Goal: Obtain resource: Download file/media

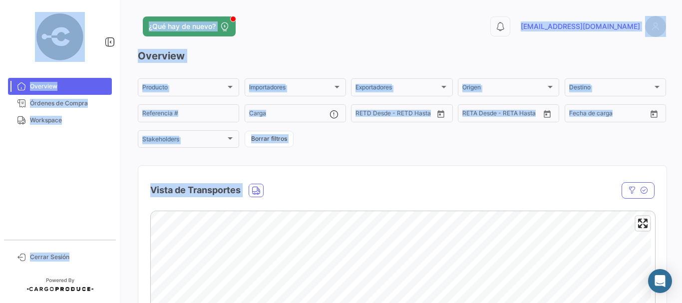
click at [83, 149] on mat-nav-list "Overview Órdenes de Compra Workspace" at bounding box center [60, 155] width 120 height 162
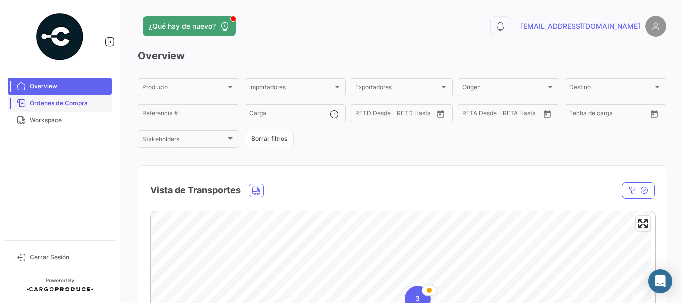
click at [81, 101] on span "Órdenes de Compra" at bounding box center [69, 103] width 78 height 9
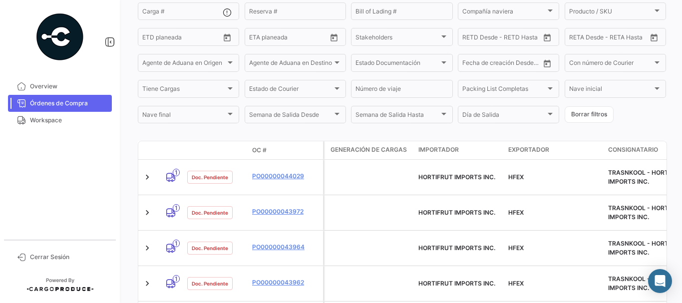
scroll to position [141, 0]
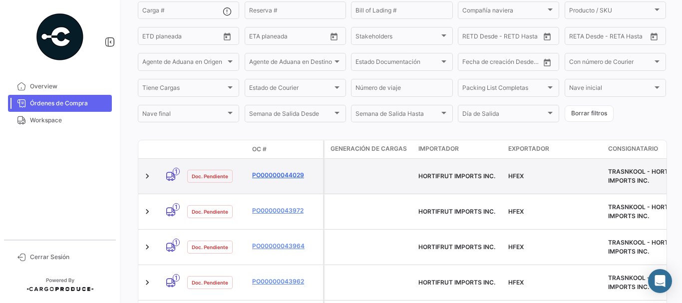
click at [265, 171] on link "PO00000044029" at bounding box center [285, 175] width 67 height 9
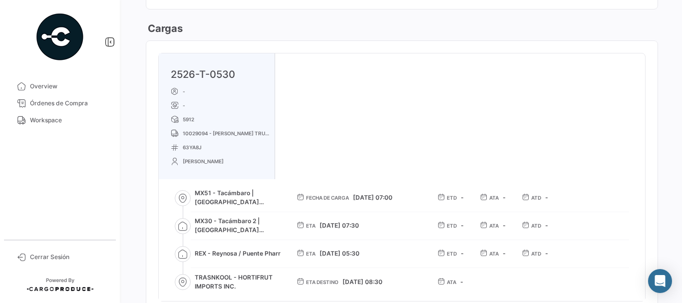
scroll to position [599, 0]
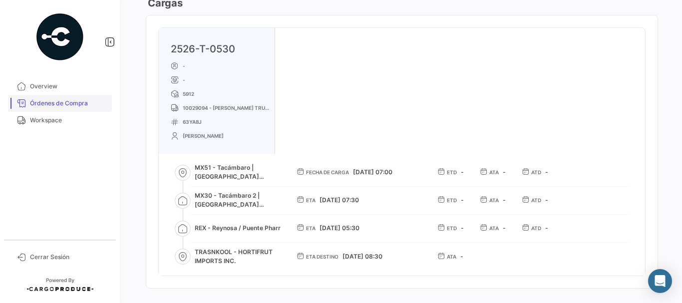
click at [75, 98] on link "Órdenes de Compra" at bounding box center [60, 103] width 104 height 17
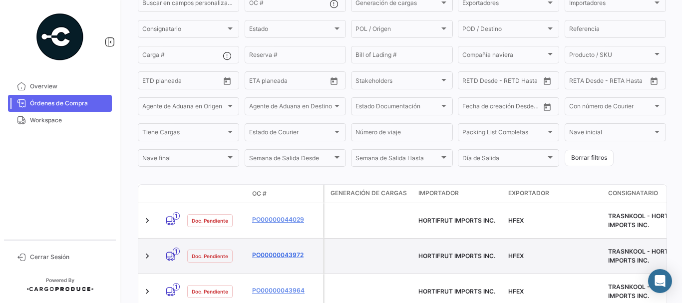
scroll to position [191, 0]
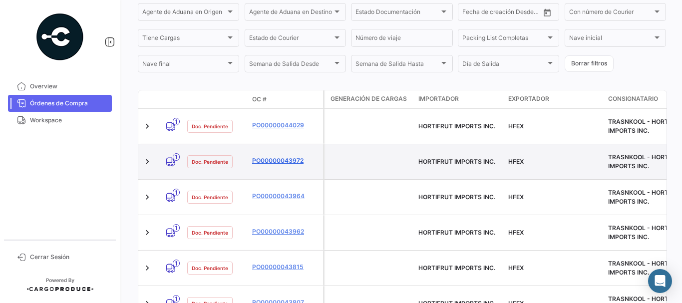
click at [268, 156] on link "PO00000043972" at bounding box center [285, 160] width 67 height 9
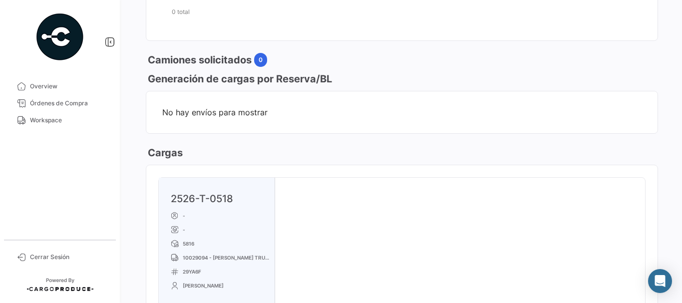
scroll to position [549, 0]
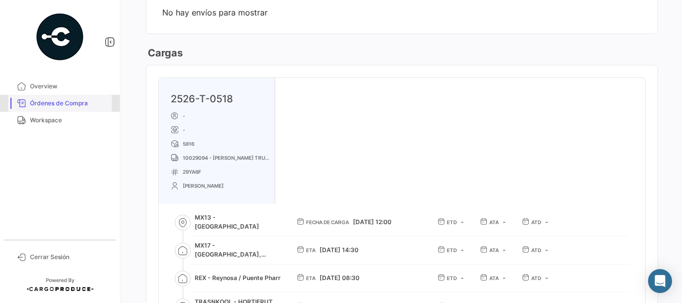
click at [61, 104] on span "Órdenes de Compra" at bounding box center [69, 103] width 78 height 9
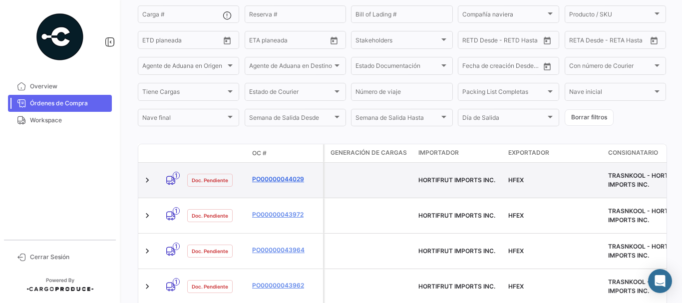
scroll to position [141, 0]
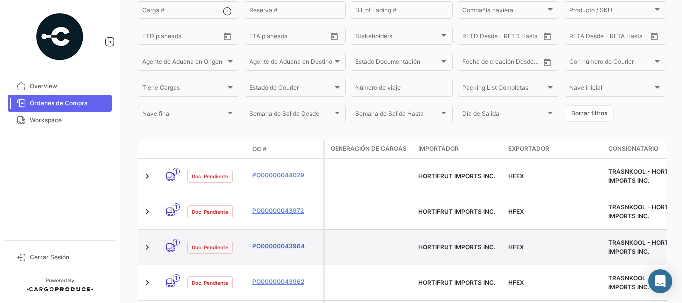
click at [275, 241] on link "PO00000043964" at bounding box center [285, 245] width 67 height 9
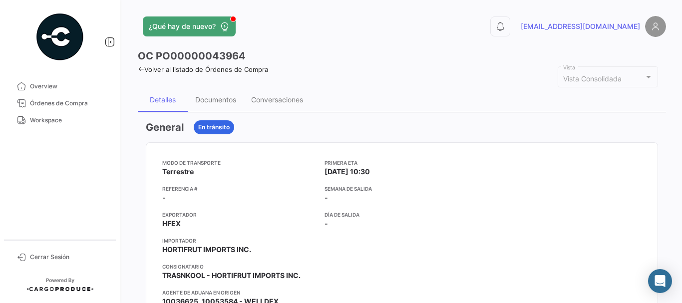
click at [221, 101] on div "Documentos" at bounding box center [215, 99] width 41 height 8
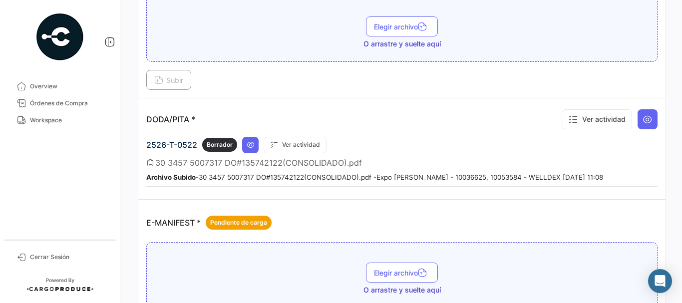
scroll to position [549, 0]
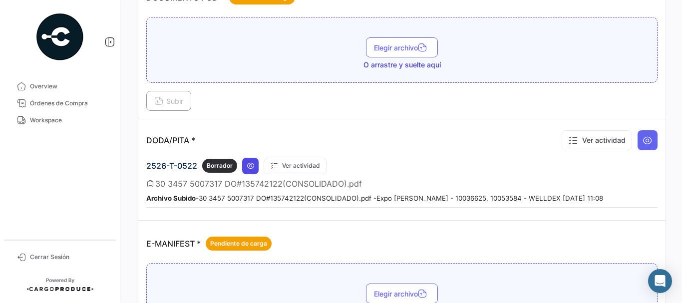
click at [249, 162] on icon at bounding box center [250, 166] width 8 height 8
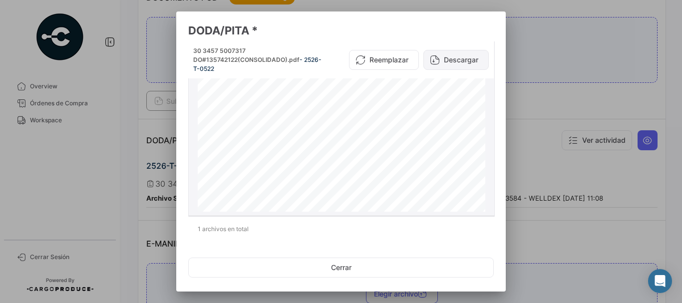
click at [445, 63] on button "Descargar" at bounding box center [455, 60] width 65 height 20
click at [562, 144] on div at bounding box center [341, 151] width 682 height 303
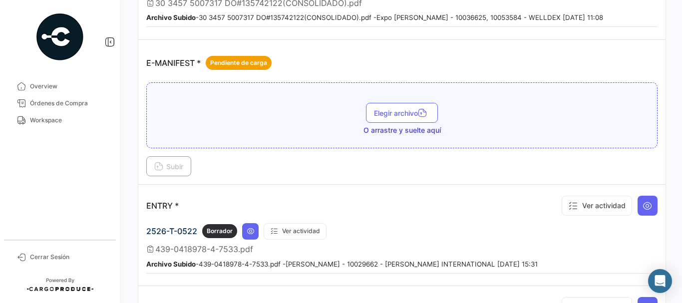
scroll to position [798, 0]
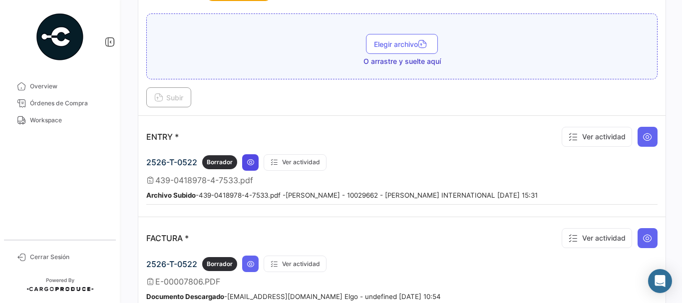
click at [248, 163] on icon at bounding box center [250, 162] width 8 height 8
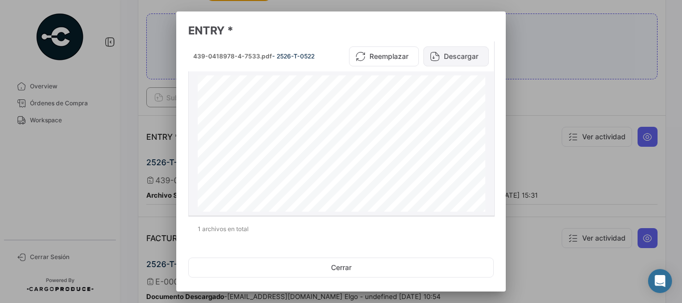
click at [452, 57] on button "Descargar" at bounding box center [455, 56] width 65 height 20
click at [596, 89] on div at bounding box center [341, 151] width 682 height 303
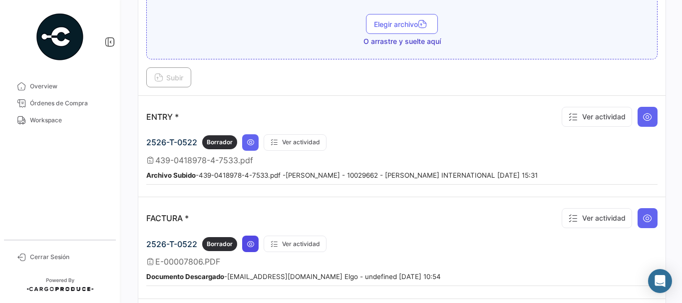
scroll to position [848, 0]
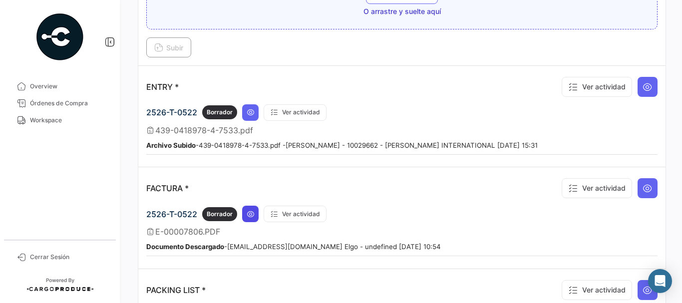
click at [249, 217] on icon at bounding box center [250, 214] width 8 height 8
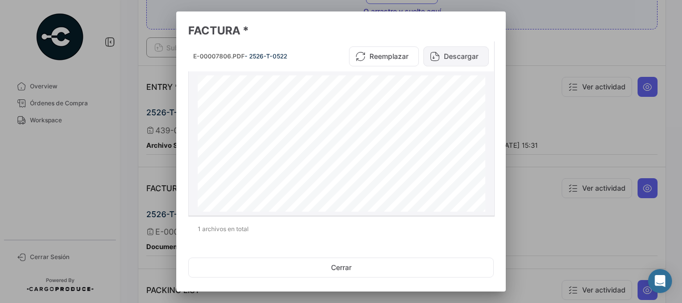
click at [459, 58] on button "Descargar" at bounding box center [455, 56] width 65 height 20
click at [177, 78] on mat-dialog-content "E-00007806.PDF - 2526-T-0522 Reemplazar Descargar Generado por [DOMAIN_NAME] HO…" at bounding box center [340, 139] width 329 height 197
click at [149, 86] on div at bounding box center [341, 151] width 682 height 303
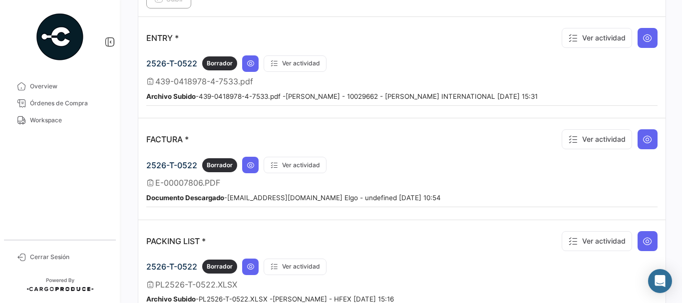
scroll to position [898, 0]
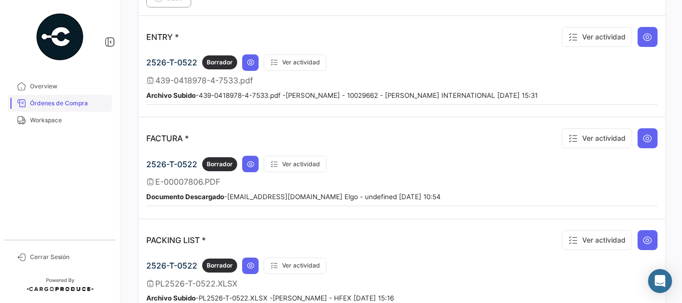
click at [73, 100] on span "Órdenes de Compra" at bounding box center [69, 103] width 78 height 9
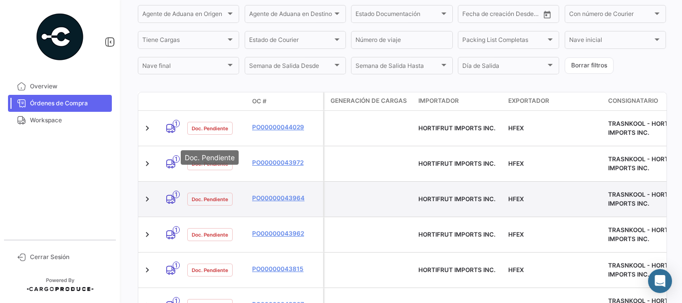
scroll to position [240, 0]
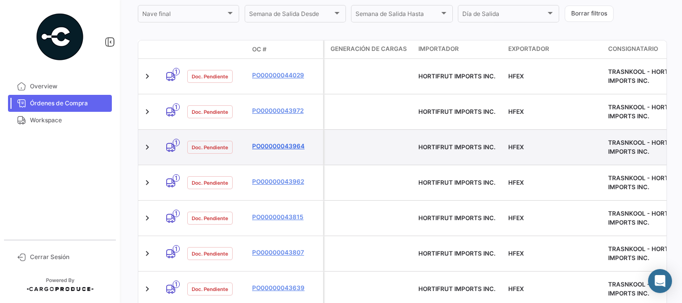
click at [274, 142] on link "PO00000043964" at bounding box center [285, 146] width 67 height 9
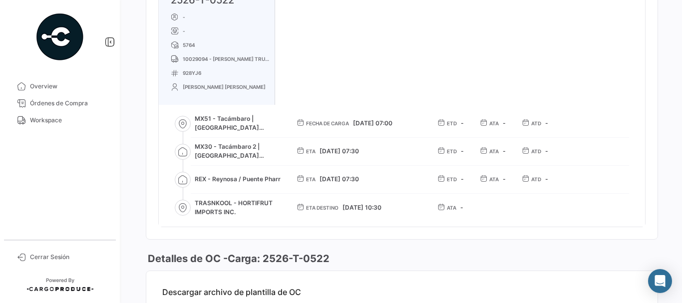
scroll to position [649, 0]
click at [67, 111] on link "Órdenes de Compra" at bounding box center [60, 103] width 104 height 17
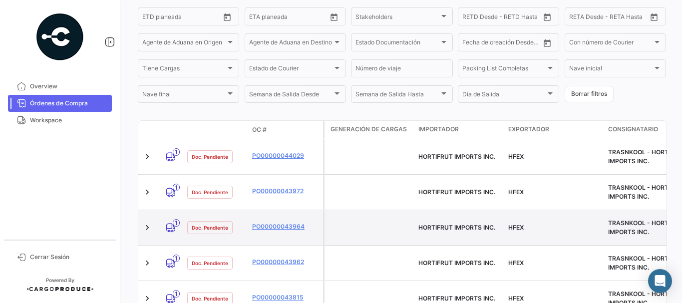
scroll to position [191, 0]
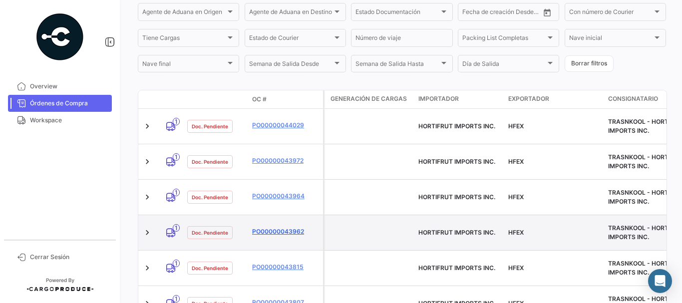
click at [266, 227] on link "PO00000043962" at bounding box center [285, 231] width 67 height 9
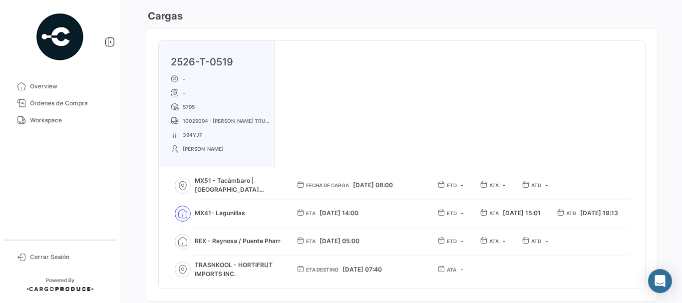
scroll to position [599, 0]
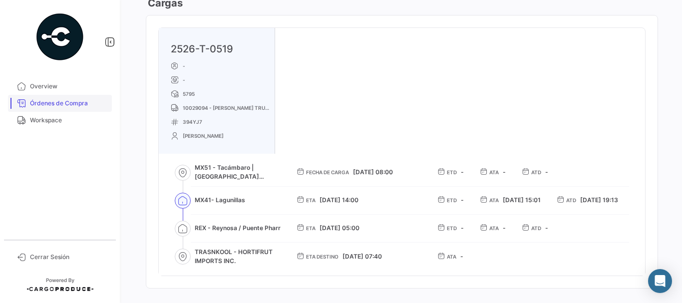
click at [87, 102] on span "Órdenes de Compra" at bounding box center [69, 103] width 78 height 9
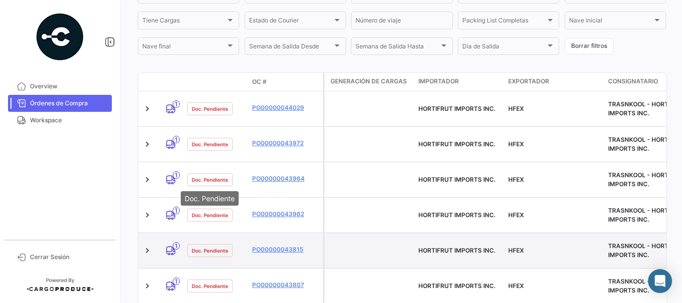
scroll to position [240, 0]
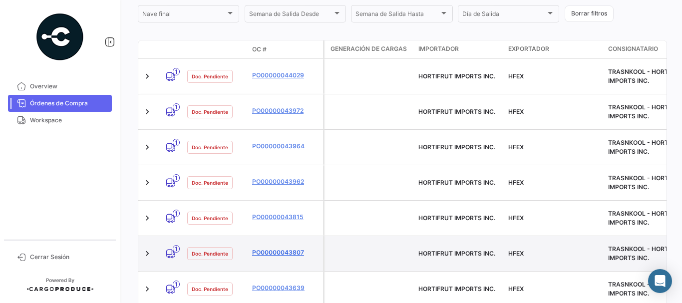
click at [261, 248] on link "PO00000043807" at bounding box center [285, 252] width 67 height 9
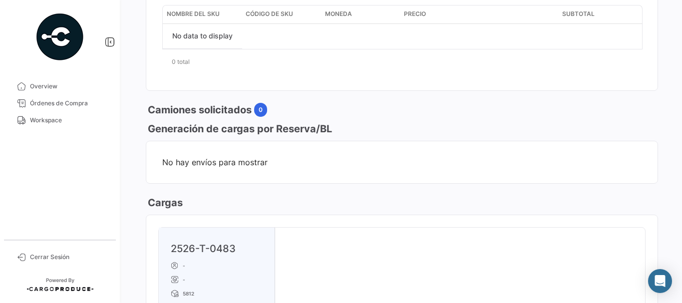
scroll to position [549, 0]
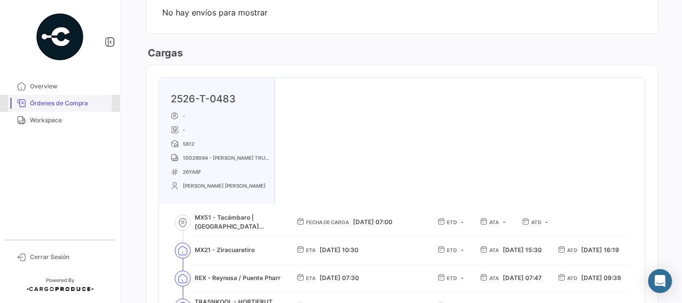
click at [56, 104] on span "Órdenes de Compra" at bounding box center [69, 103] width 78 height 9
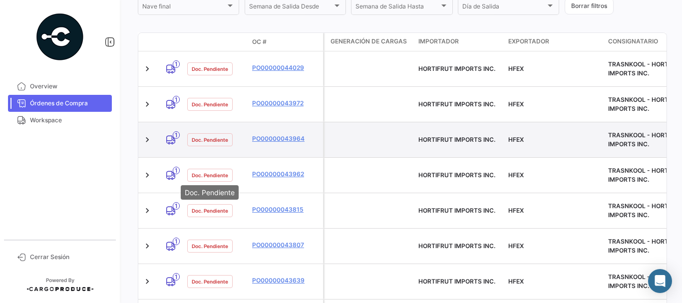
scroll to position [200, 0]
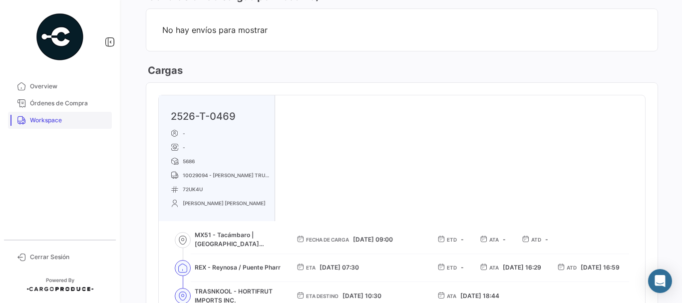
scroll to position [499, 0]
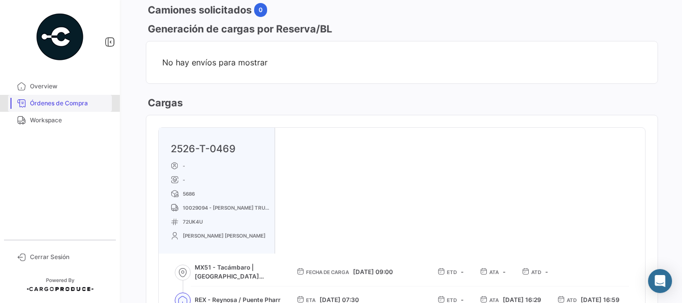
click at [78, 100] on span "Órdenes de Compra" at bounding box center [69, 103] width 78 height 9
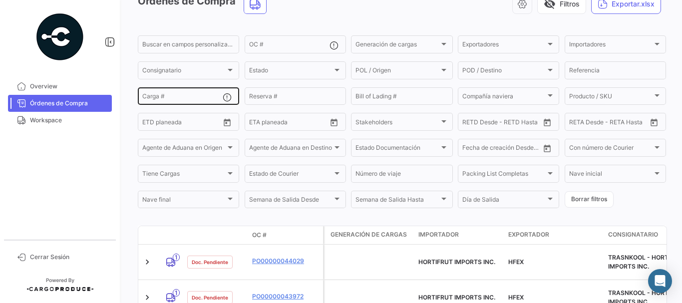
scroll to position [141, 0]
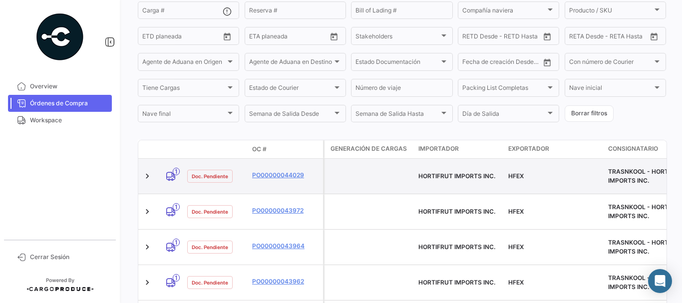
click at [268, 165] on datatable-body-cell "PO00000044029" at bounding box center [285, 176] width 75 height 35
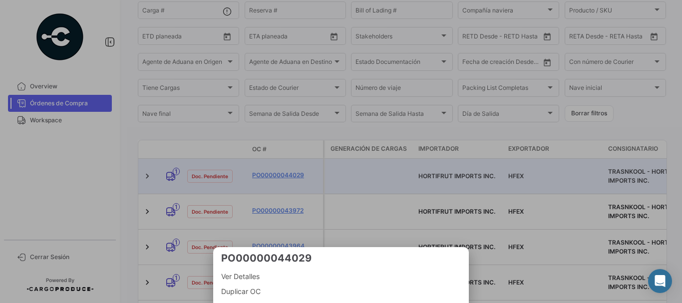
click at [269, 170] on div at bounding box center [341, 151] width 682 height 303
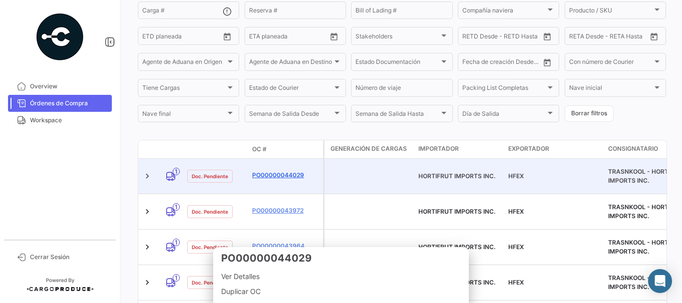
click at [269, 171] on link "PO00000044029" at bounding box center [285, 175] width 67 height 9
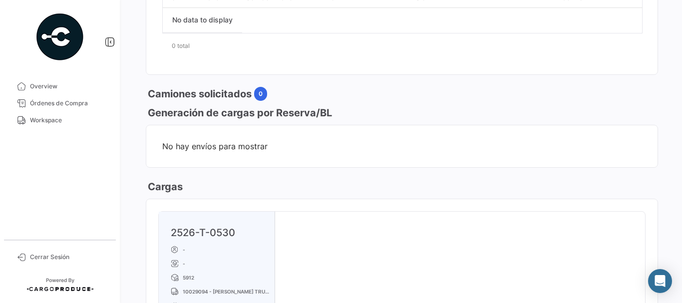
scroll to position [549, 0]
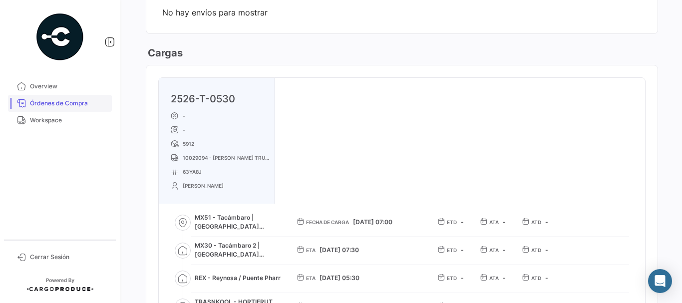
click at [65, 108] on link "Órdenes de Compra" at bounding box center [60, 103] width 104 height 17
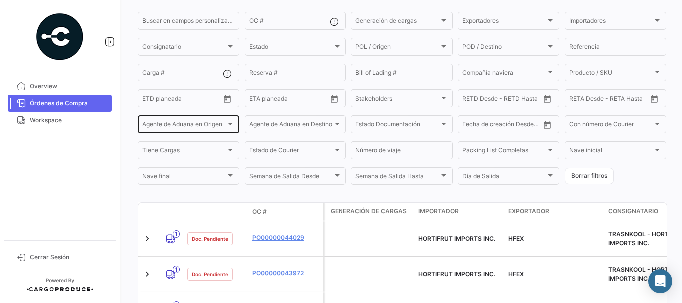
scroll to position [141, 0]
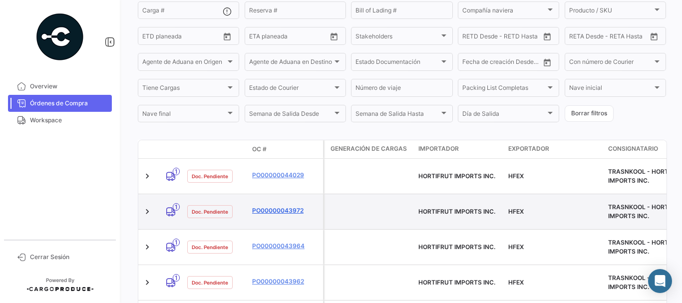
click at [279, 206] on link "PO00000043972" at bounding box center [285, 210] width 67 height 9
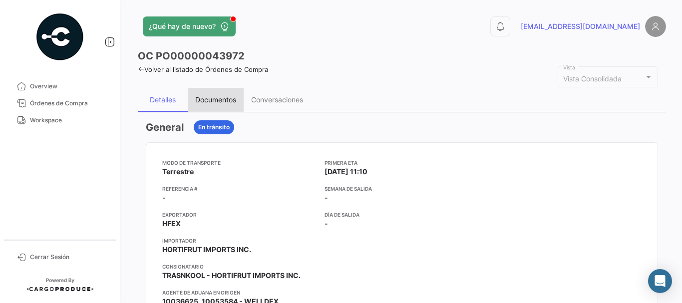
click at [226, 95] on div "Documentos" at bounding box center [215, 99] width 41 height 8
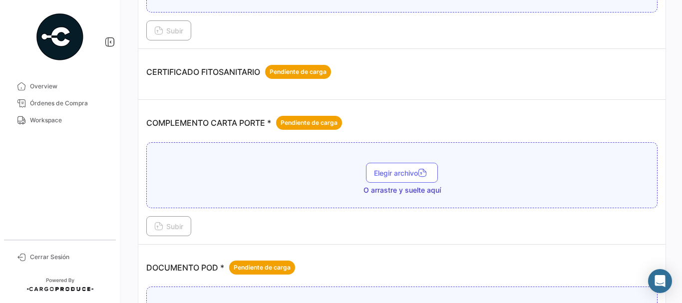
scroll to position [249, 0]
